Goal: Communication & Community: Answer question/provide support

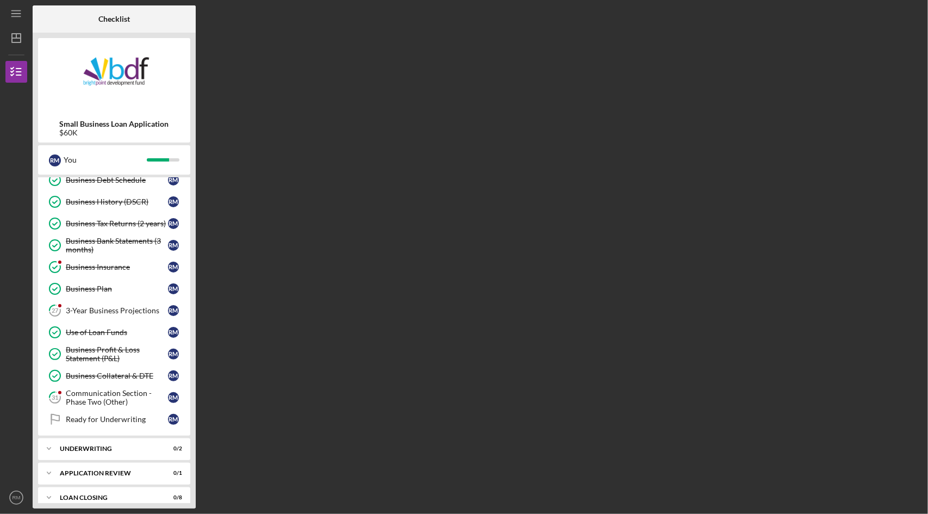
scroll to position [254, 0]
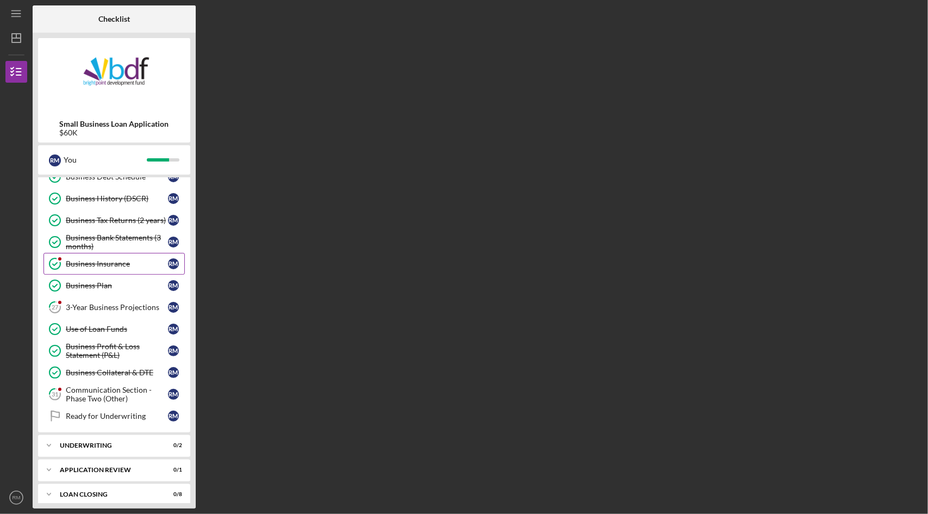
click at [91, 253] on link "Business Insurance Business Insurance R M" at bounding box center [113, 264] width 141 height 22
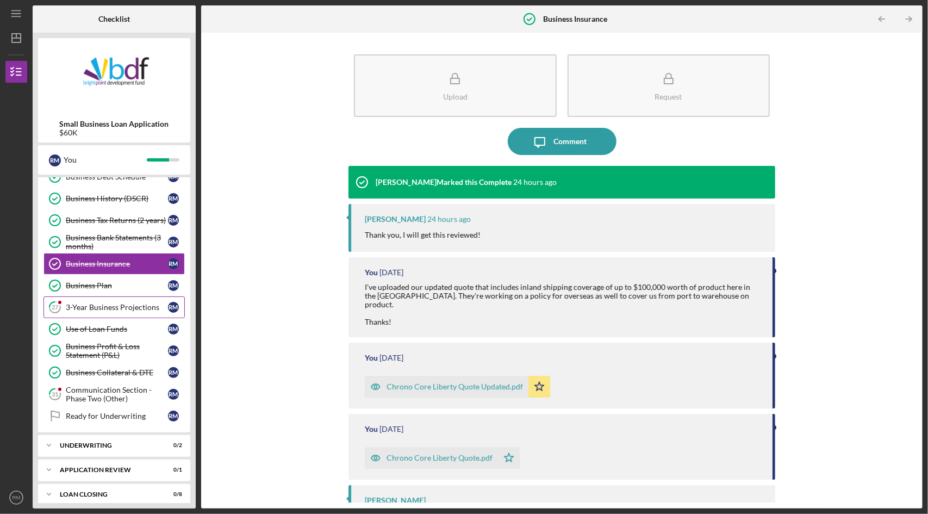
click at [90, 306] on link "27 3-Year Business Projections R M" at bounding box center [113, 307] width 141 height 22
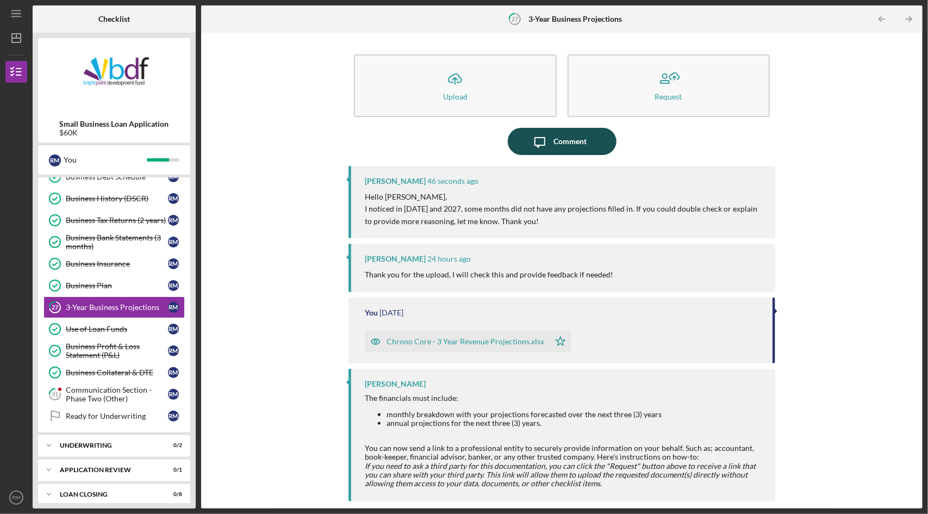
click at [565, 141] on div "Comment" at bounding box center [569, 141] width 33 height 27
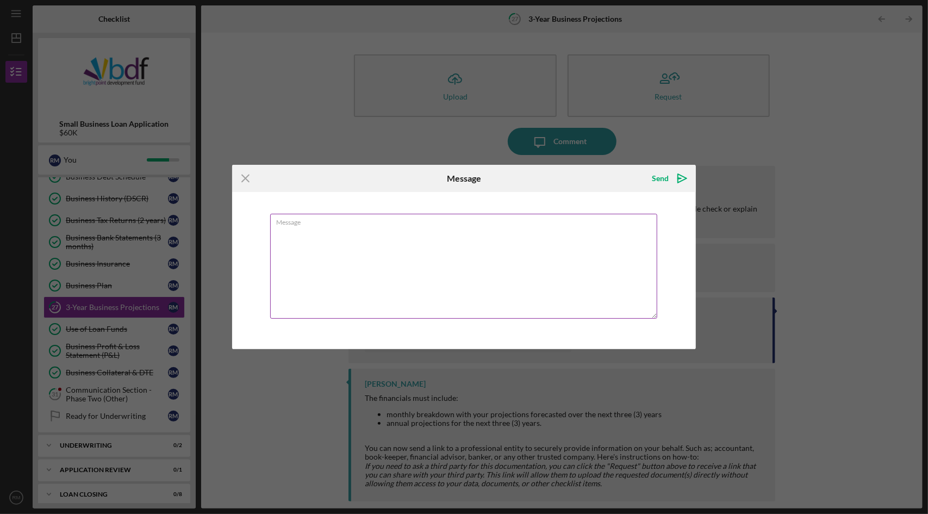
click at [301, 241] on textarea "Message" at bounding box center [464, 266] width 388 height 105
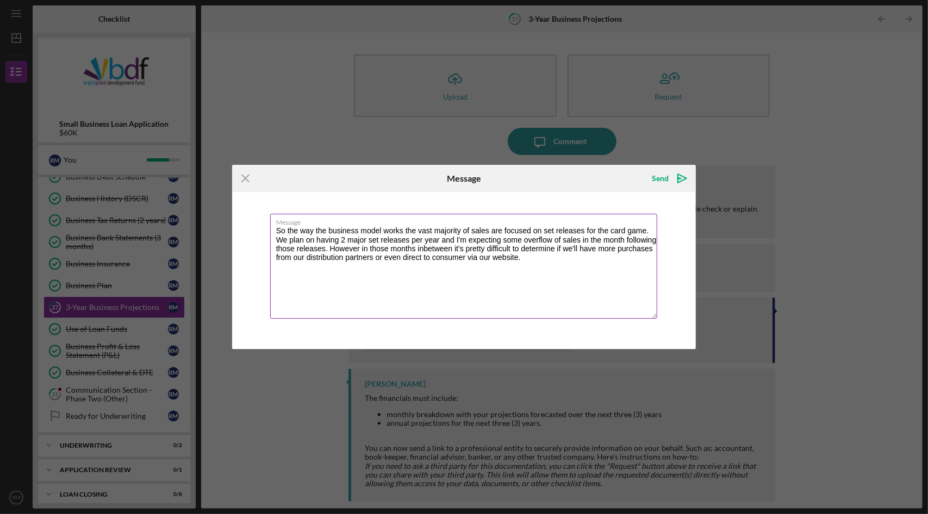
click at [447, 250] on textarea "So the way the business model works the vast majority of sales are focused on s…" at bounding box center [464, 266] width 388 height 105
click at [541, 263] on textarea "So the way the business model works the vast majority of sales are focused on s…" at bounding box center [464, 266] width 388 height 105
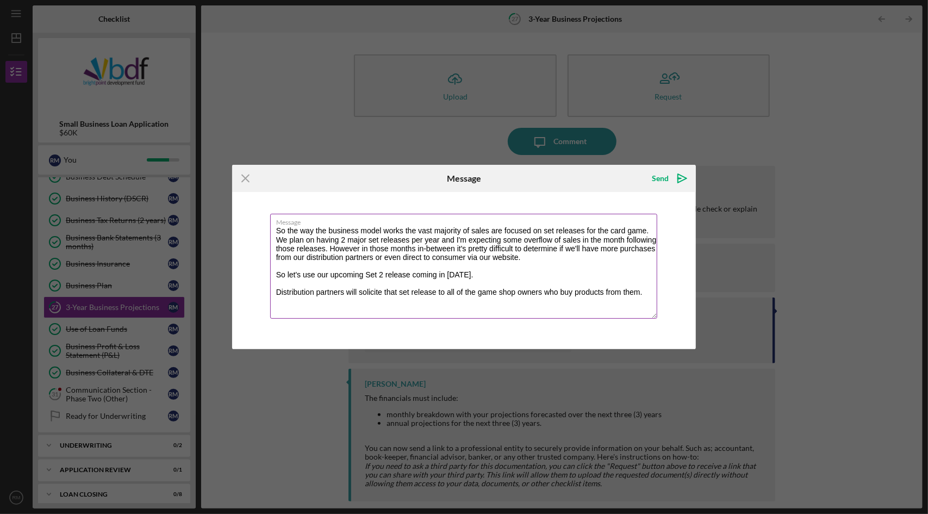
click at [370, 291] on textarea "So the way the business model works the vast majority of sales are focused on s…" at bounding box center [464, 266] width 388 height 105
click at [645, 292] on textarea "So the way the business model works the vast majority of sales are focused on s…" at bounding box center [464, 266] width 388 height 105
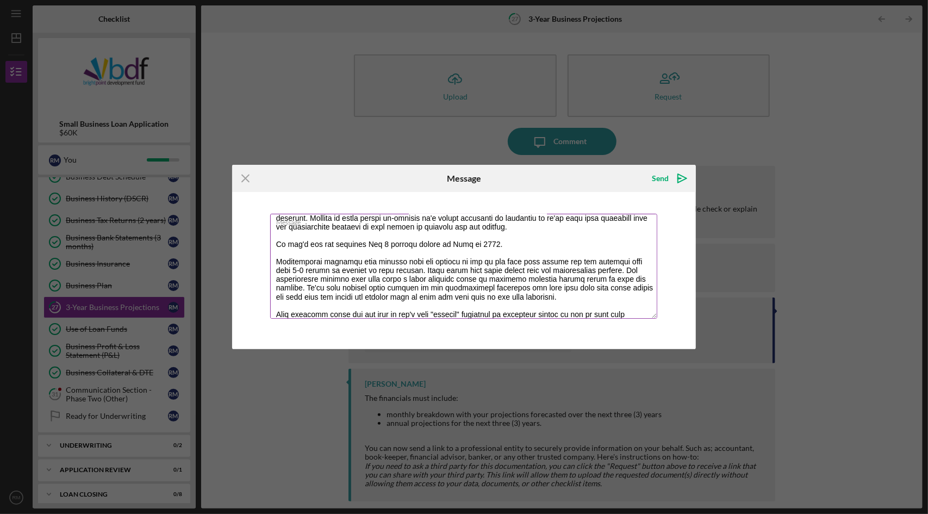
scroll to position [39, 0]
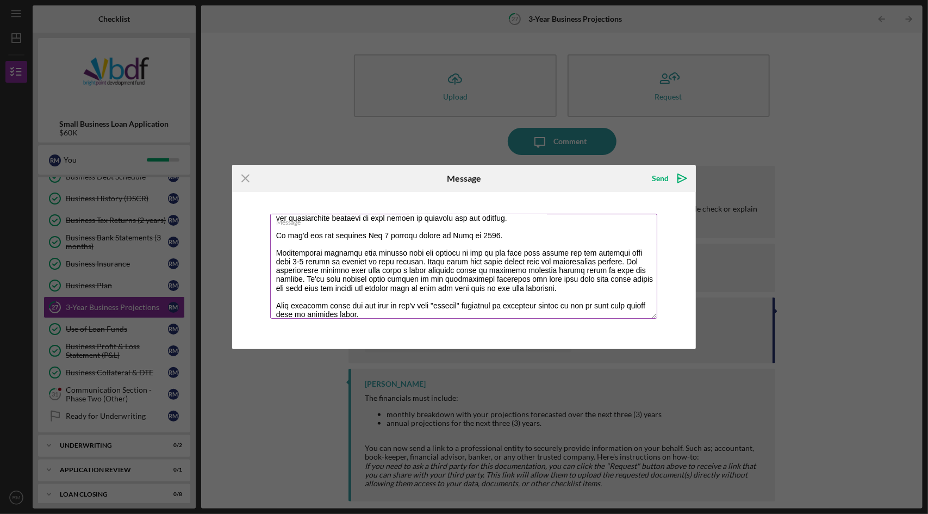
click at [540, 308] on textarea "Message" at bounding box center [464, 266] width 388 height 105
click at [438, 316] on textarea "Message" at bounding box center [464, 266] width 388 height 105
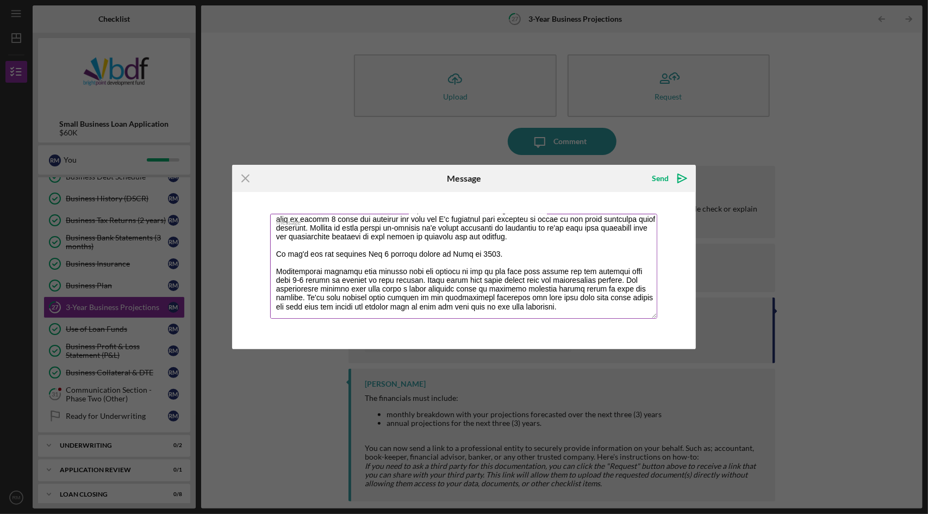
scroll to position [43, 0]
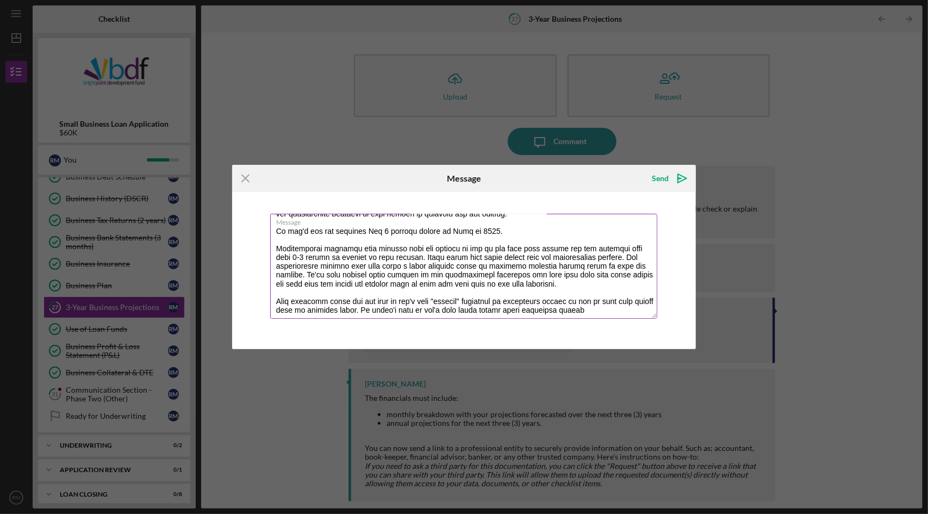
click at [591, 308] on textarea "Message" at bounding box center [464, 266] width 388 height 105
click at [638, 312] on textarea "Message" at bounding box center [464, 266] width 388 height 105
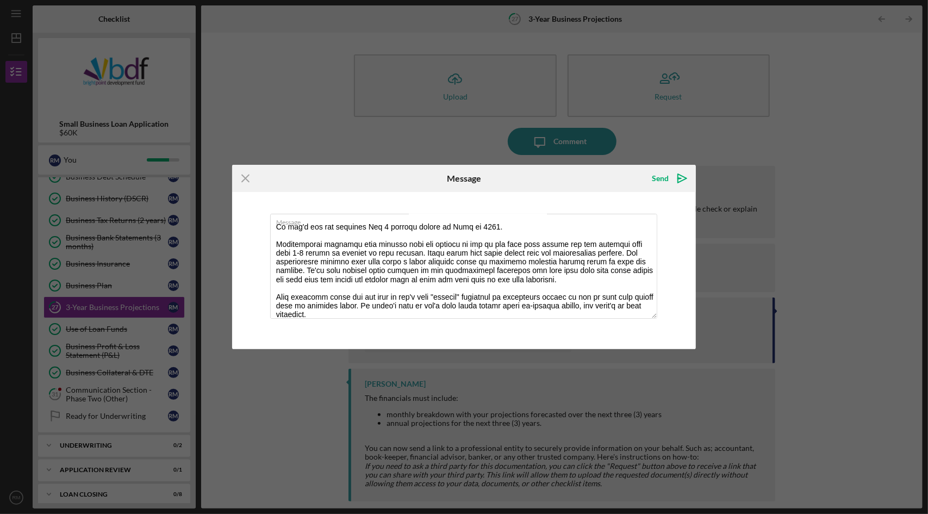
type textarea "So the way the business model works the vast majority of sales are focused on s…"
click at [661, 183] on div "Send" at bounding box center [660, 178] width 17 height 22
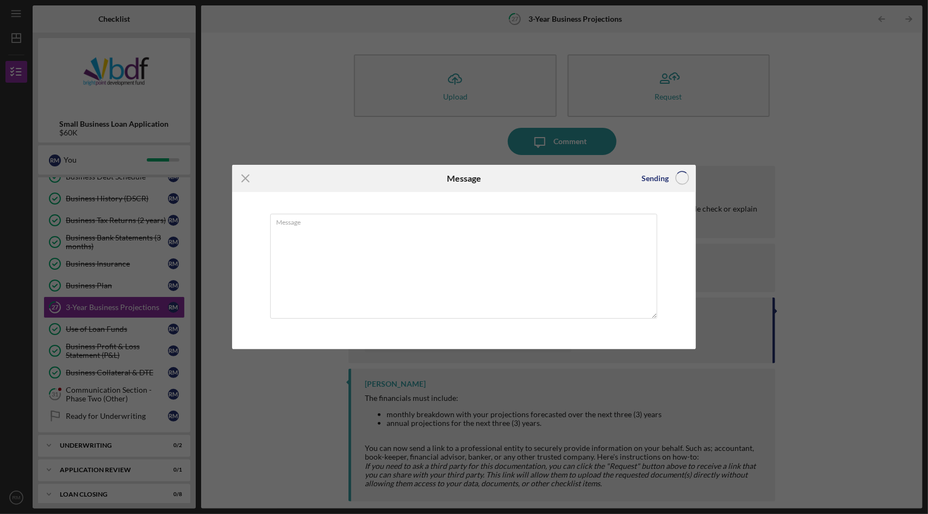
scroll to position [0, 0]
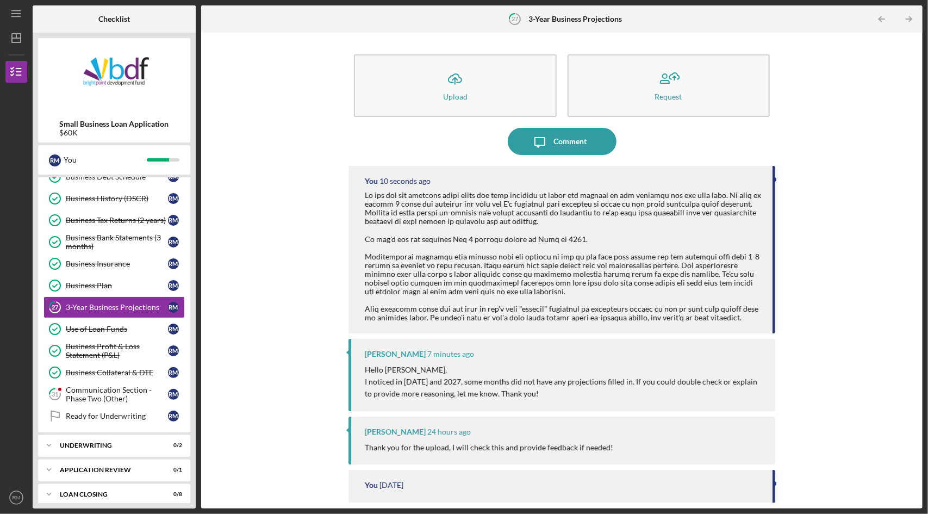
scroll to position [163, 0]
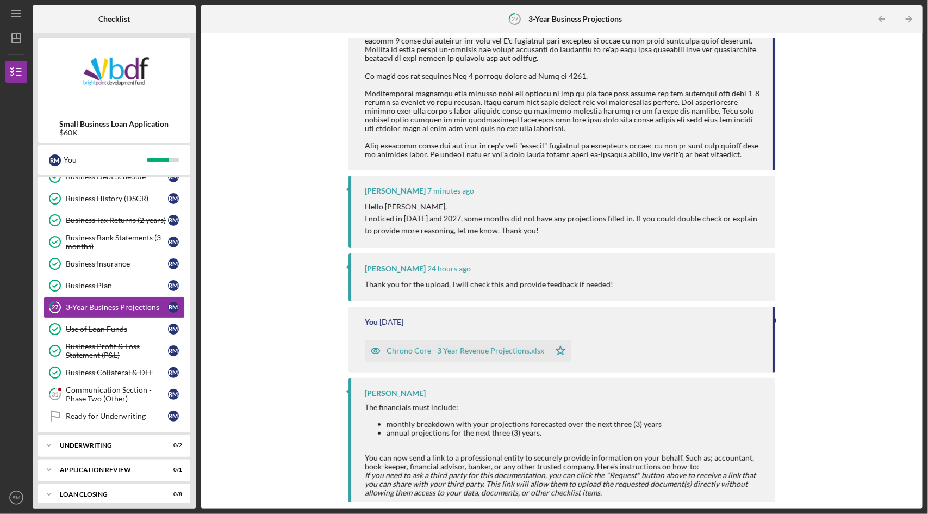
click at [372, 354] on icon "button" at bounding box center [375, 350] width 9 height 5
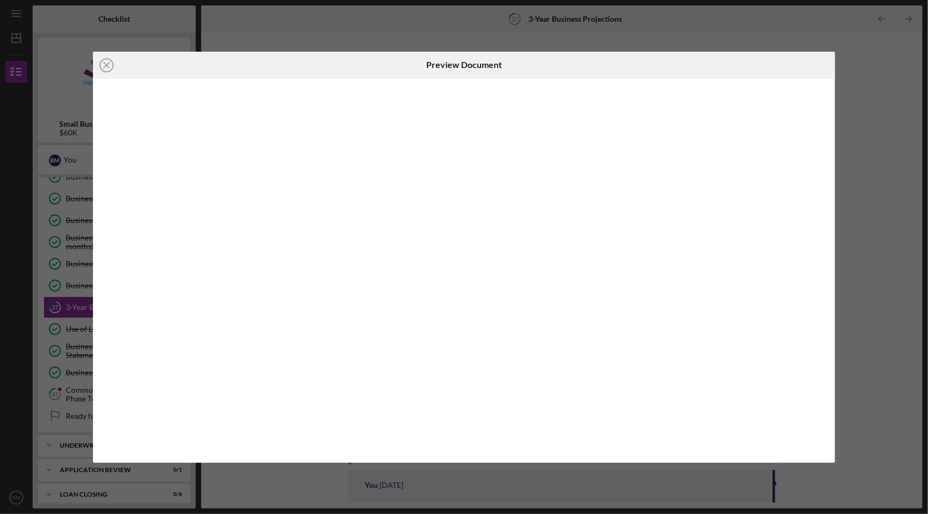
scroll to position [179, 0]
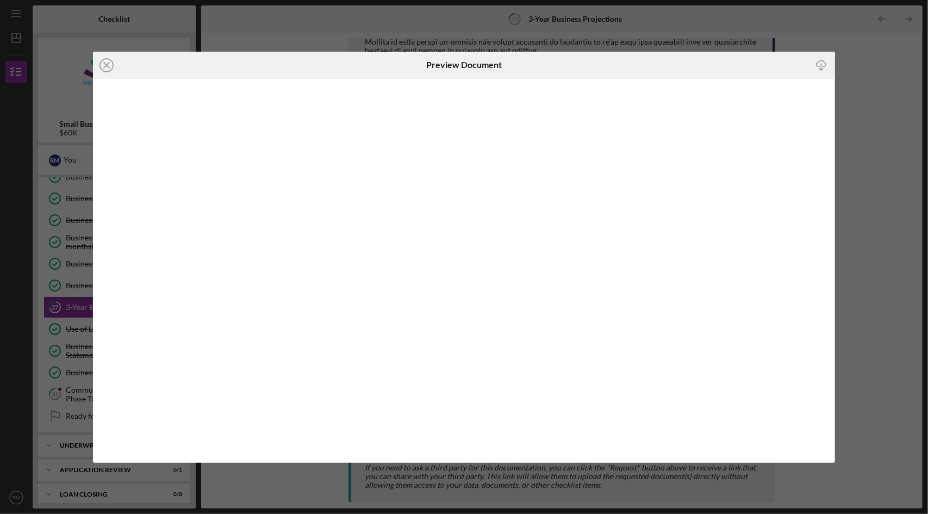
click at [860, 80] on div "Icon/Close Preview Document Icon/Download" at bounding box center [464, 257] width 928 height 514
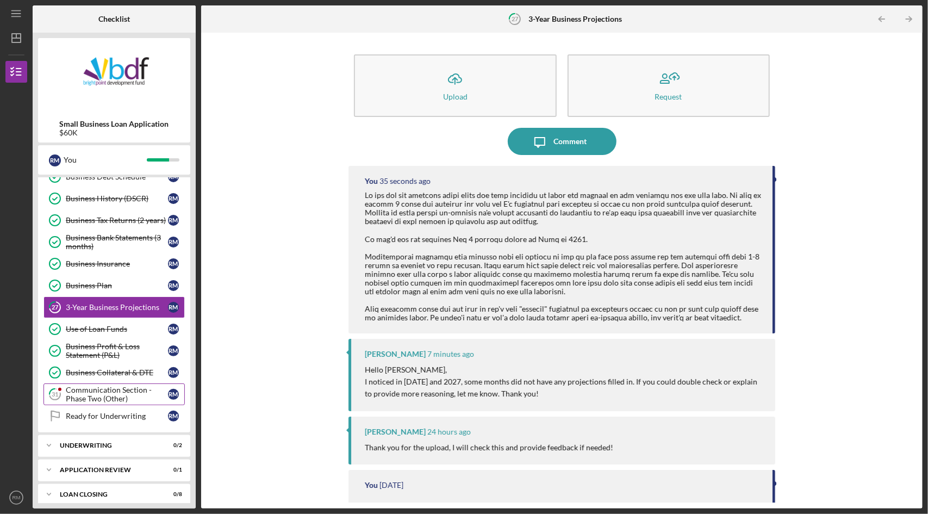
click at [109, 389] on div "Communication Section - Phase Two (Other)" at bounding box center [117, 393] width 102 height 17
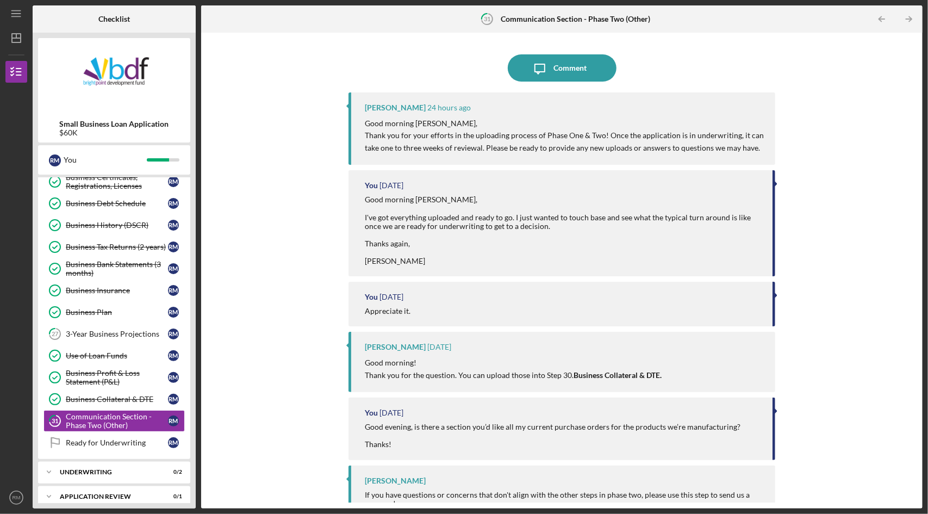
scroll to position [254, 0]
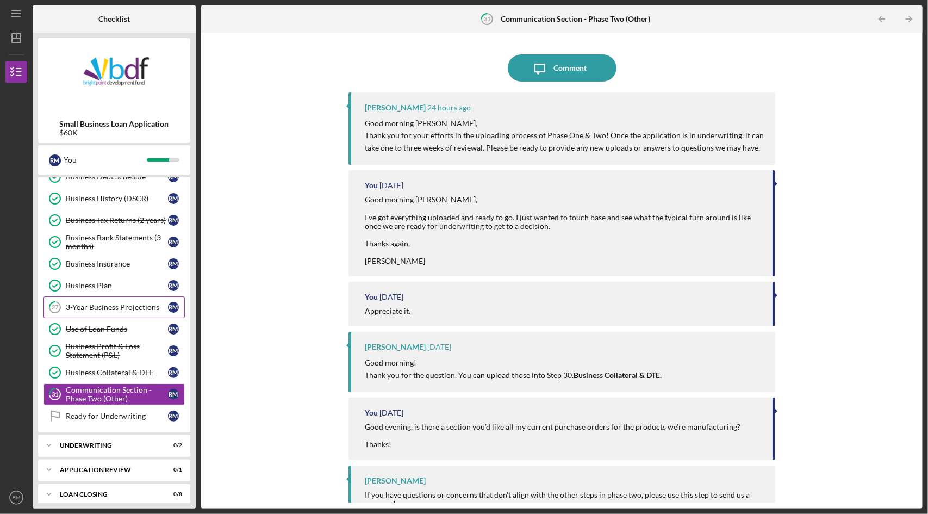
click at [94, 309] on link "27 3-Year Business Projections R M" at bounding box center [113, 307] width 141 height 22
